Goal: Transaction & Acquisition: Purchase product/service

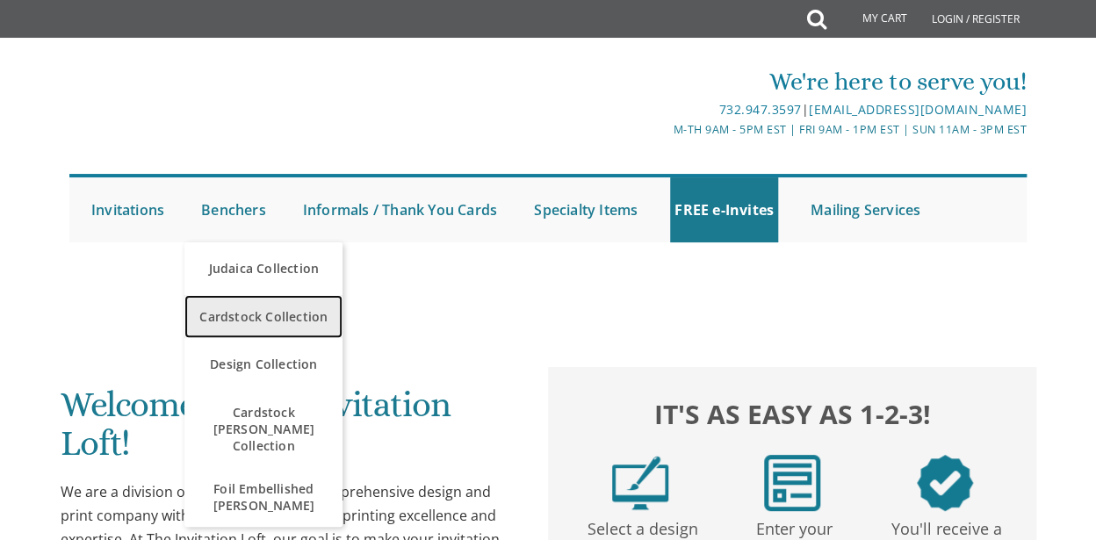
click at [239, 316] on span "Cardstock Collection" at bounding box center [263, 316] width 149 height 34
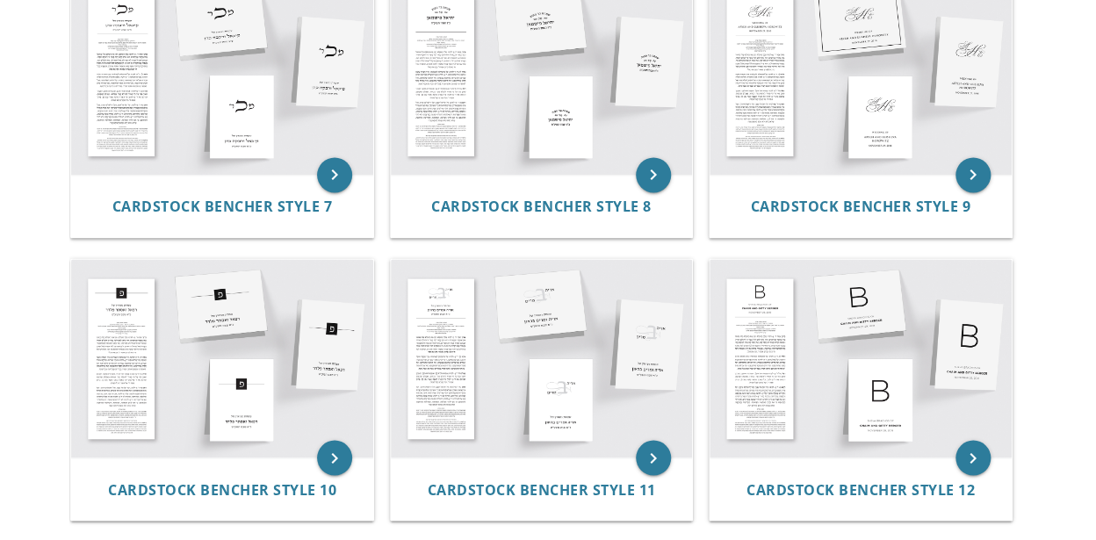
scroll to position [1015, 0]
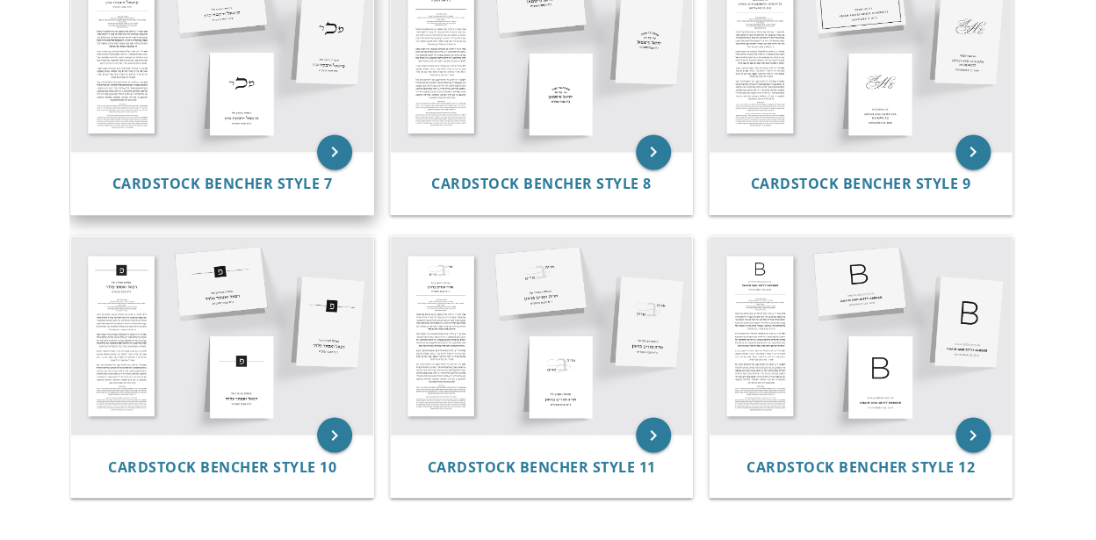
click at [305, 93] on img at bounding box center [221, 52] width 301 height 198
